Goal: Task Accomplishment & Management: Manage account settings

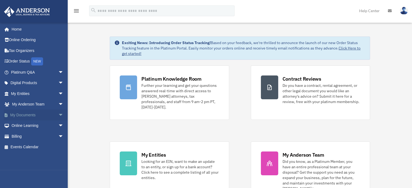
click at [27, 112] on link "My Documents arrow_drop_down" at bounding box center [38, 115] width 68 height 11
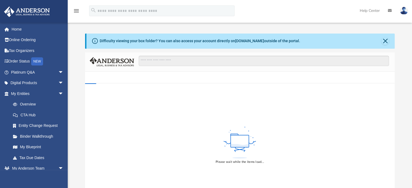
click at [81, 83] on div "Difficulty viewing your box folder? You can also access your account directly o…" at bounding box center [240, 120] width 344 height 173
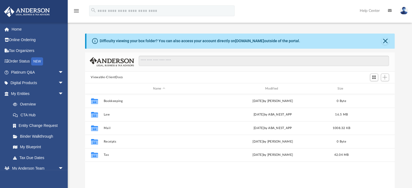
scroll to position [119, 306]
click at [81, 83] on div "Difficulty viewing your box folder? You can also access your account directly o…" at bounding box center [240, 120] width 344 height 173
click at [43, 95] on link "My Entities arrow_drop_down" at bounding box center [38, 93] width 68 height 11
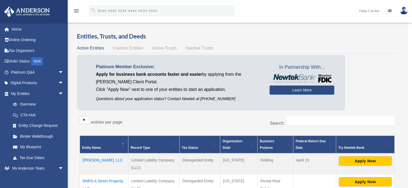
scroll to position [29, 0]
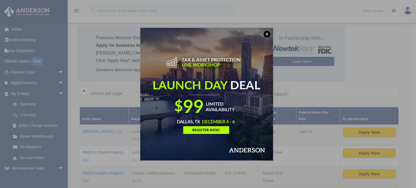
click at [271, 32] on button "x" at bounding box center [267, 34] width 8 height 8
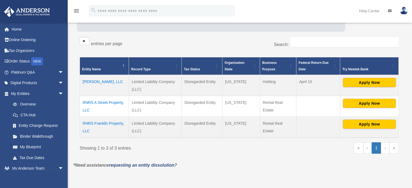
scroll to position [79, 0]
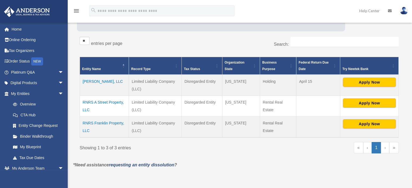
click at [92, 79] on td "Reines, LLC" at bounding box center [104, 85] width 49 height 21
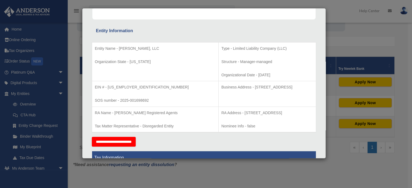
scroll to position [88, 0]
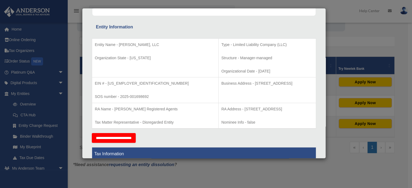
click at [268, 179] on div "Details × Articles Sent Organizational Date" at bounding box center [206, 94] width 412 height 188
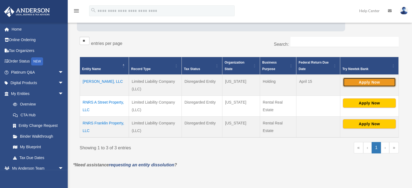
click at [365, 80] on button "Apply Now" at bounding box center [369, 82] width 53 height 9
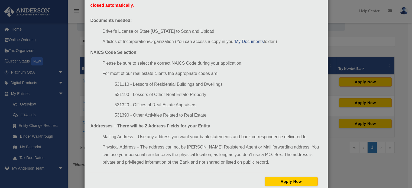
scroll to position [44, 0]
drag, startPoint x: 336, startPoint y: 29, endPoint x: 65, endPoint y: 21, distance: 271.4
click at [65, 21] on div "Newtek Application Information × In preparation for setting up your Newtek Bank…" at bounding box center [206, 94] width 412 height 188
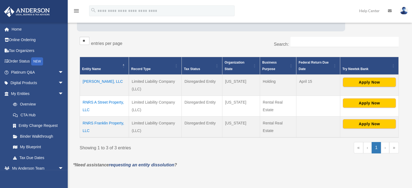
click at [98, 80] on td "Reines, LLC" at bounding box center [104, 85] width 49 height 21
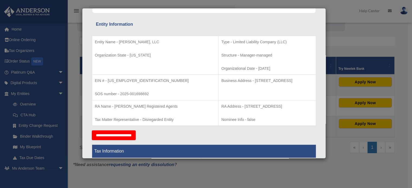
scroll to position [0, 0]
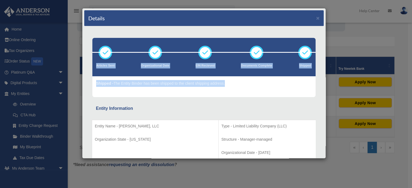
drag, startPoint x: 326, startPoint y: 22, endPoint x: 333, endPoint y: 83, distance: 61.1
click at [333, 83] on div "Details × Articles Sent Organizational Date" at bounding box center [206, 94] width 412 height 188
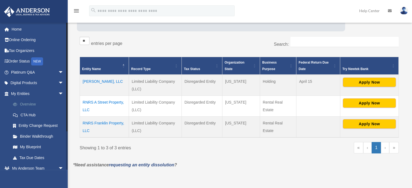
click at [27, 104] on link "Overview" at bounding box center [40, 104] width 64 height 11
click at [29, 137] on link "Binder Walkthrough" at bounding box center [40, 136] width 64 height 11
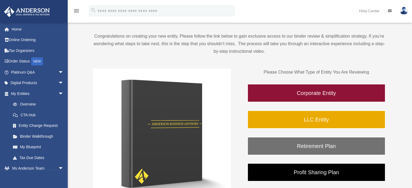
scroll to position [41, 0]
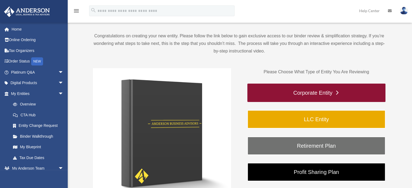
drag, startPoint x: 303, startPoint y: 89, endPoint x: 298, endPoint y: 92, distance: 6.2
click at [298, 92] on link "Corporate Entity" at bounding box center [316, 93] width 138 height 18
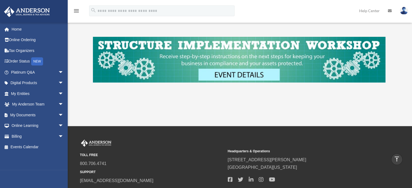
scroll to position [263, 0]
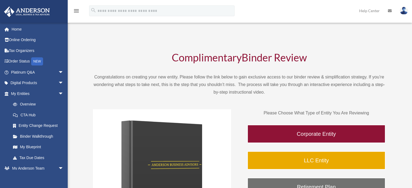
scroll to position [41, 0]
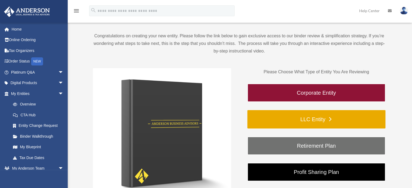
click at [285, 112] on link "LLC Entity" at bounding box center [316, 119] width 138 height 18
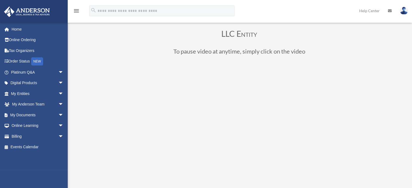
scroll to position [24, 0]
click at [40, 113] on link "My Documents arrow_drop_down" at bounding box center [38, 115] width 68 height 11
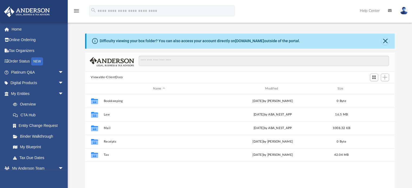
scroll to position [119, 306]
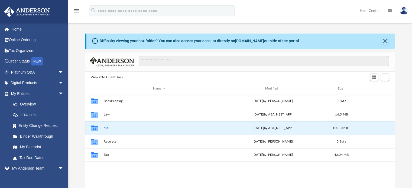
click at [107, 128] on button "Mail" at bounding box center [159, 129] width 111 height 4
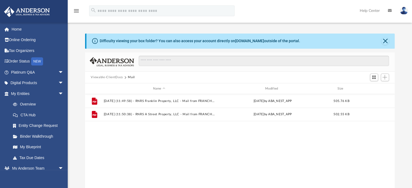
click at [107, 128] on div "File 2025.08.15 (11:49:58) - RNRS Franklin Property, LLC - Mail from FRANCHISE …" at bounding box center [240, 150] width 310 height 112
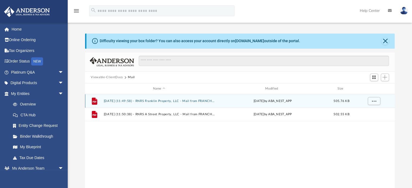
click at [118, 100] on button "2025.08.15 (11:49:58) - RNRS Franklin Property, LLC - Mail from FRANCHISE TAX B…" at bounding box center [159, 101] width 111 height 4
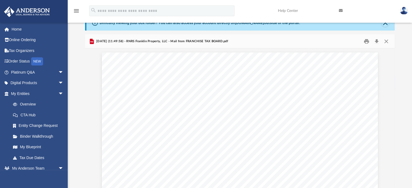
scroll to position [0, 0]
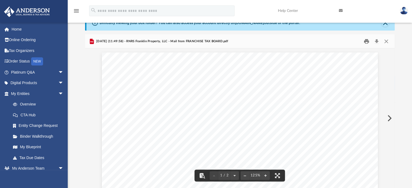
click at [365, 42] on button "Print" at bounding box center [366, 41] width 11 height 8
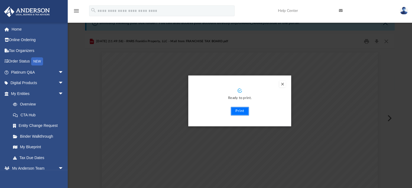
click at [239, 111] on button "Print" at bounding box center [240, 111] width 18 height 9
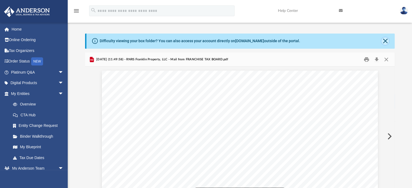
click at [385, 40] on button "Close" at bounding box center [386, 41] width 8 height 8
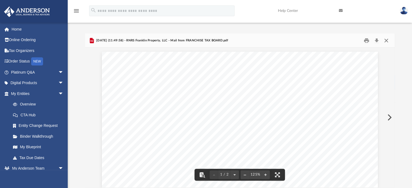
click at [387, 42] on button "Close" at bounding box center [387, 40] width 10 height 8
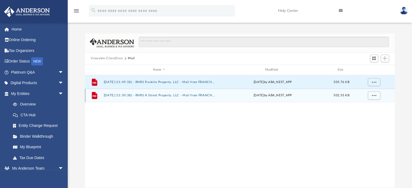
click at [161, 98] on div "File 2025.08.15 (11:50:38) - RNRS A Street Property, LLC - Mail from FRANCHISE …" at bounding box center [240, 96] width 310 height 14
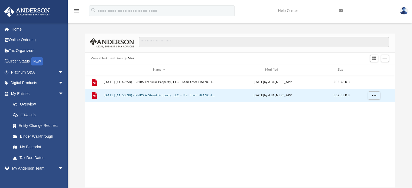
click at [161, 97] on button "2025.08.15 (11:50:38) - RNRS A Street Property, LLC - Mail from FRANCHISE TAX B…" at bounding box center [159, 96] width 111 height 4
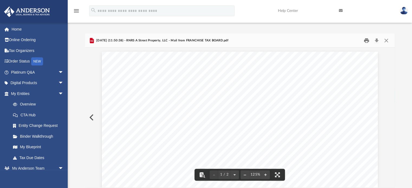
click at [365, 40] on button "Print" at bounding box center [366, 40] width 11 height 8
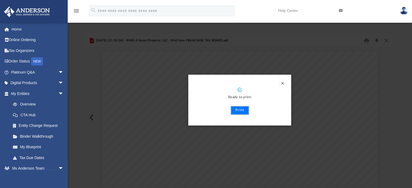
click at [237, 111] on button "Print" at bounding box center [240, 110] width 18 height 9
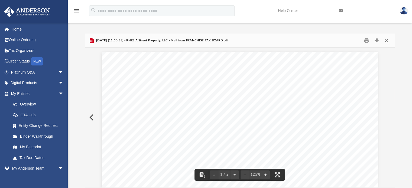
click at [385, 40] on button "Close" at bounding box center [387, 40] width 10 height 8
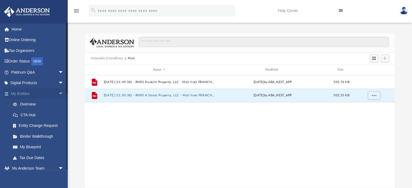
click at [28, 95] on link "My Entities arrow_drop_down" at bounding box center [38, 93] width 68 height 11
click at [27, 94] on link "My Entities arrow_drop_down" at bounding box center [38, 93] width 68 height 11
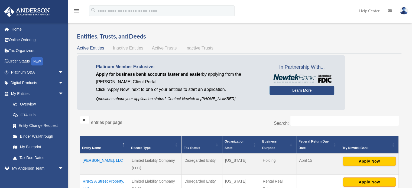
click at [102, 158] on td "[PERSON_NAME], LLC" at bounding box center [104, 164] width 49 height 21
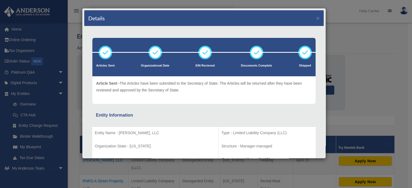
click at [35, 112] on div "Details × Articles Sent Organizational Date" at bounding box center [206, 94] width 412 height 188
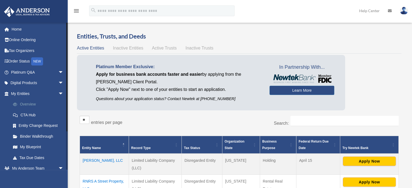
click at [31, 105] on link "Overview" at bounding box center [40, 104] width 64 height 11
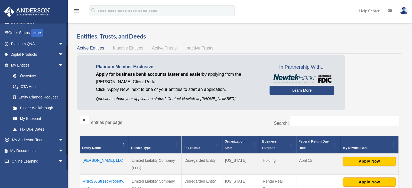
scroll to position [29, 0]
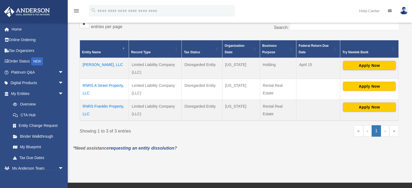
scroll to position [106, 0]
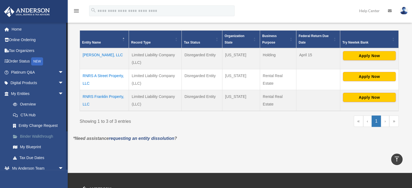
click at [25, 134] on link "Binder Walkthrough" at bounding box center [40, 136] width 64 height 11
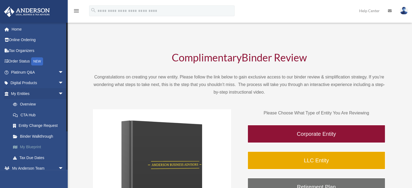
click at [22, 149] on link "My Blueprint" at bounding box center [40, 147] width 64 height 11
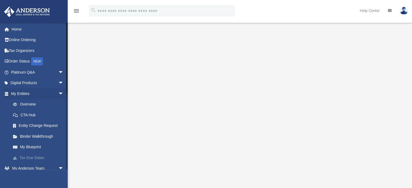
drag, startPoint x: 147, startPoint y: 1, endPoint x: 46, endPoint y: 162, distance: 190.1
click at [46, 162] on link "Tax Due Dates" at bounding box center [40, 158] width 64 height 11
click at [42, 157] on link "Tax Due Dates" at bounding box center [40, 158] width 64 height 11
click at [38, 148] on link "My Blueprint" at bounding box center [40, 147] width 64 height 11
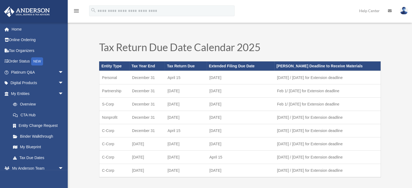
click at [38, 148] on link "My Blueprint" at bounding box center [40, 147] width 64 height 11
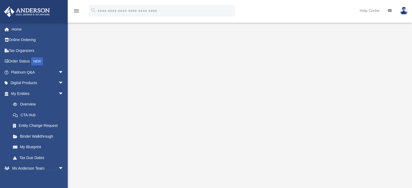
click at [38, 148] on link "My Blueprint" at bounding box center [39, 147] width 62 height 11
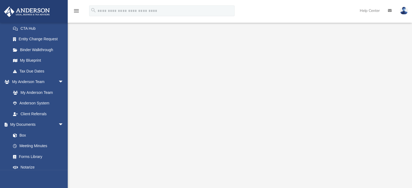
scroll to position [87, 0]
click at [26, 133] on link "Box" at bounding box center [40, 135] width 64 height 11
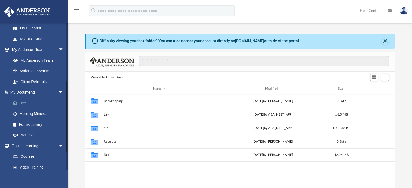
scroll to position [119, 0]
click at [28, 137] on link "Notarize" at bounding box center [40, 135] width 64 height 11
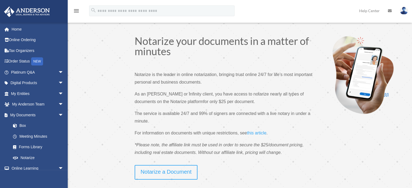
scroll to position [26, 0]
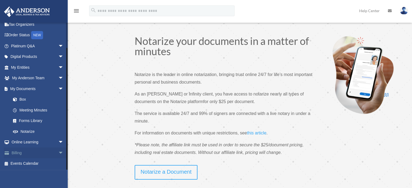
click at [20, 150] on link "Billing arrow_drop_down" at bounding box center [38, 153] width 68 height 11
click at [30, 131] on link "Notarize" at bounding box center [40, 131] width 64 height 11
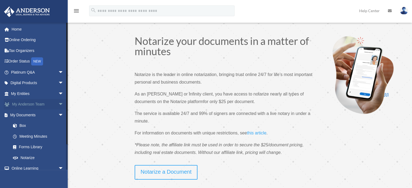
click at [35, 105] on link "My Anderson Team arrow_drop_down" at bounding box center [38, 104] width 68 height 11
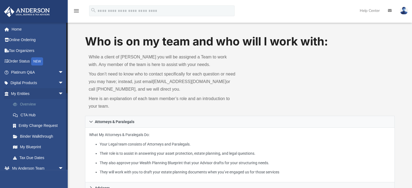
click at [27, 104] on link "Overview" at bounding box center [40, 104] width 64 height 11
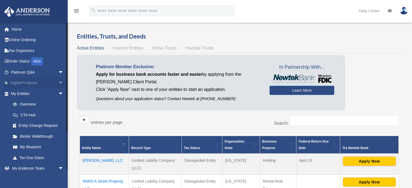
click at [18, 82] on link "Digital Products arrow_drop_down" at bounding box center [38, 83] width 68 height 11
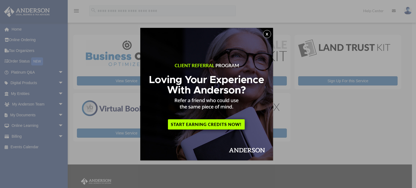
click at [269, 36] on button "x" at bounding box center [267, 34] width 8 height 8
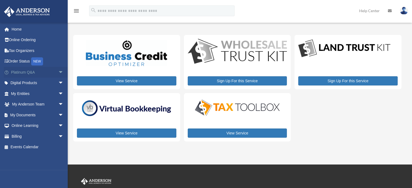
click at [27, 73] on link "Platinum Q&A arrow_drop_down" at bounding box center [38, 72] width 68 height 11
click at [23, 81] on link "Digital Products arrow_drop_down" at bounding box center [38, 83] width 68 height 11
click at [29, 58] on link "Order Status NEW" at bounding box center [38, 61] width 68 height 11
click at [31, 51] on link "Tax Organizers" at bounding box center [38, 50] width 68 height 11
